Goal: Task Accomplishment & Management: Use online tool/utility

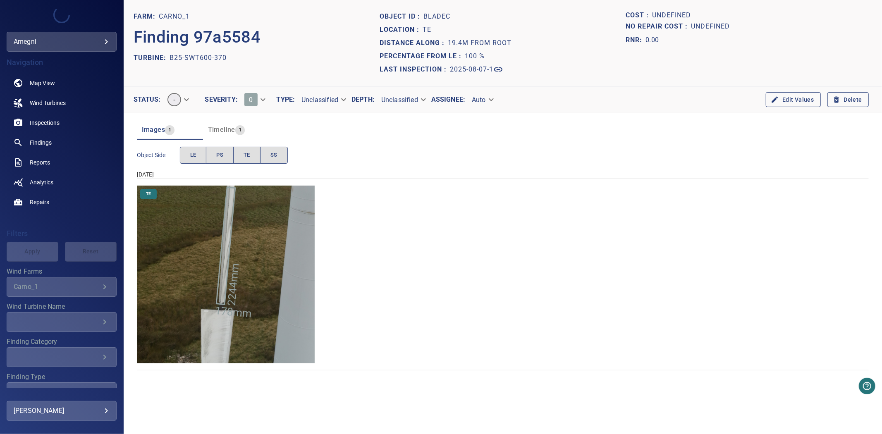
click at [251, 209] on img "Carno_1/B25-SWT600-370/2025-08-07-1/2025-08-07-1/image46wp54.jpg" at bounding box center [226, 275] width 178 height 178
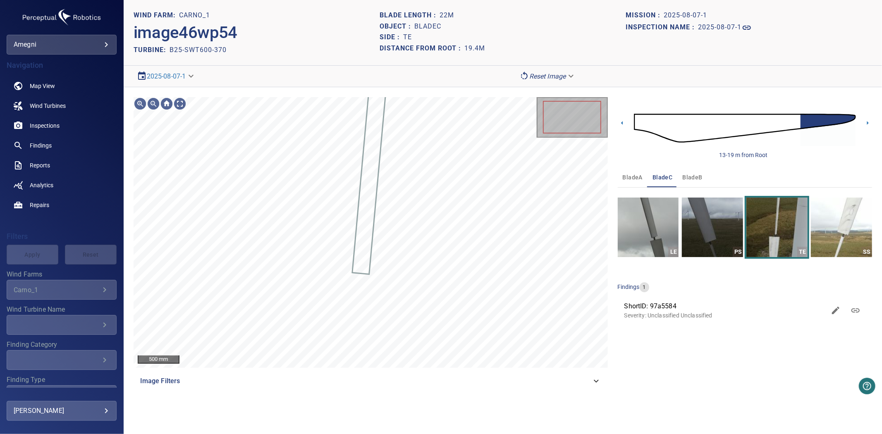
click at [547, 78] on body "**********" at bounding box center [441, 217] width 882 height 434
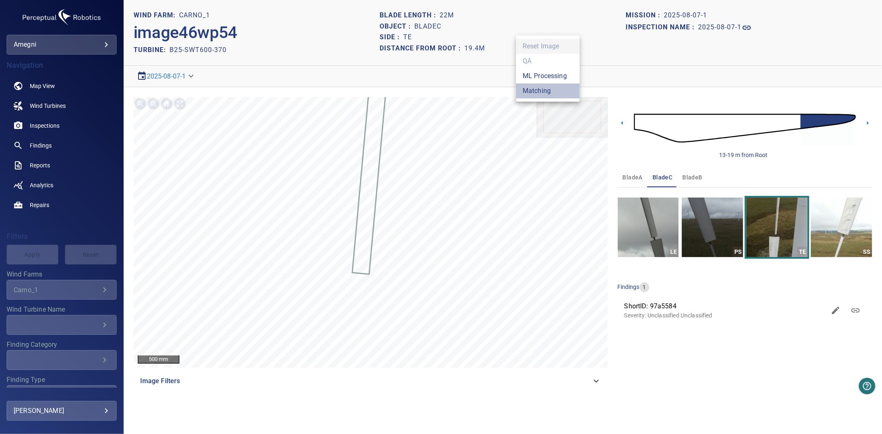
click at [542, 92] on li "Matching" at bounding box center [548, 91] width 64 height 15
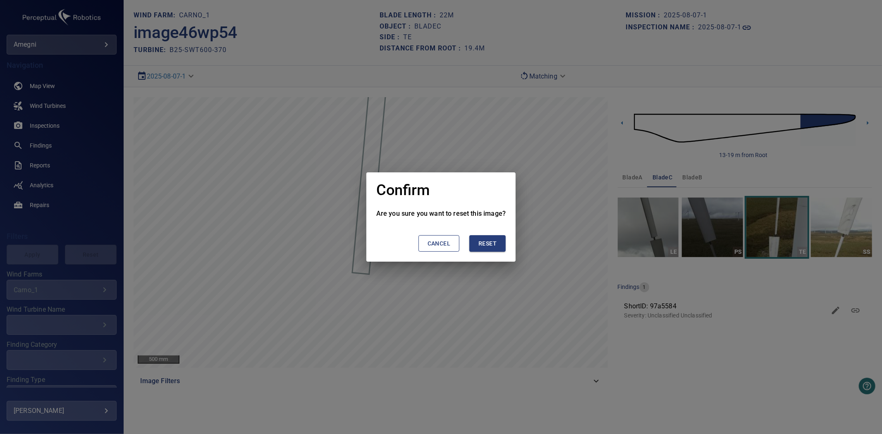
click at [484, 246] on span "Reset" at bounding box center [487, 244] width 18 height 10
